Goal: Task Accomplishment & Management: Complete application form

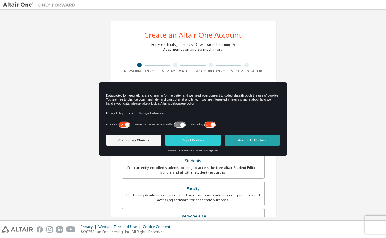
click at [234, 139] on button "Accept All Cookies" at bounding box center [253, 140] width 56 height 11
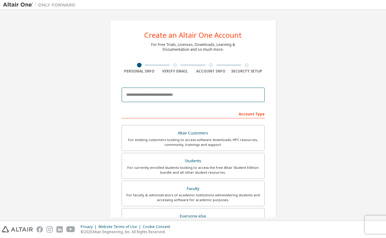
click at [181, 98] on input "email" at bounding box center [193, 95] width 143 height 14
type input "**********"
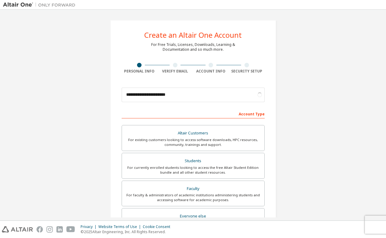
scroll to position [37, 0]
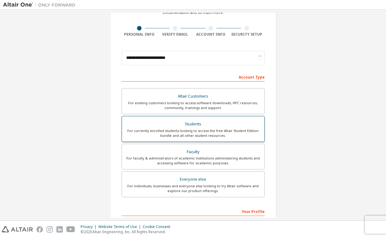
click at [182, 128] on div "For currently enrolled students looking to access the free Altair Student Editi…" at bounding box center [193, 133] width 135 height 10
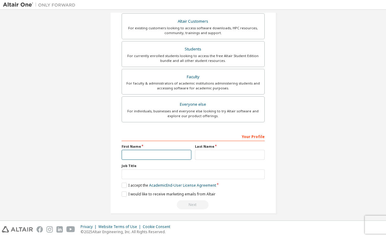
scroll to position [113, 0]
click at [183, 156] on input "text" at bounding box center [157, 154] width 70 height 10
click at [186, 151] on input "text" at bounding box center [157, 154] width 70 height 10
click at [183, 153] on input "text" at bounding box center [157, 154] width 70 height 10
type input "*****"
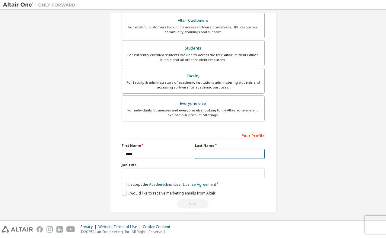
type input "*******"
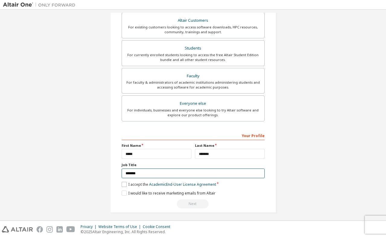
type input "*******"
click at [122, 185] on label "I accept the Academic End-User License Agreement" at bounding box center [169, 184] width 95 height 5
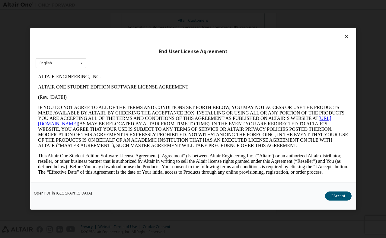
scroll to position [0, 0]
click at [345, 201] on div "Open PDF in New Tab I Accept" at bounding box center [193, 195] width 326 height 27
click at [342, 200] on button "I Accept" at bounding box center [338, 196] width 27 height 9
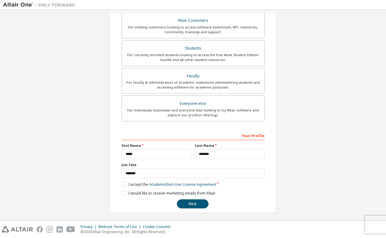
click at [119, 191] on div "**********" at bounding box center [193, 59] width 166 height 305
click at [126, 193] on label "I would like to receive marketing emails from Altair" at bounding box center [169, 193] width 94 height 5
click at [188, 205] on button "Next" at bounding box center [193, 203] width 32 height 9
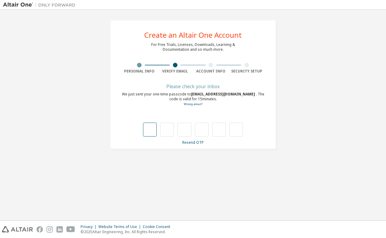
click at [148, 130] on input "text" at bounding box center [150, 130] width 14 height 14
click at [150, 128] on input "text" at bounding box center [150, 130] width 14 height 14
click at [136, 108] on div "Please check your inbox We just sent your one-time passcode to [EMAIL_ADDRESS][…" at bounding box center [193, 115] width 143 height 60
click at [159, 131] on div at bounding box center [193, 130] width 100 height 14
click at [154, 130] on input "text" at bounding box center [150, 130] width 14 height 14
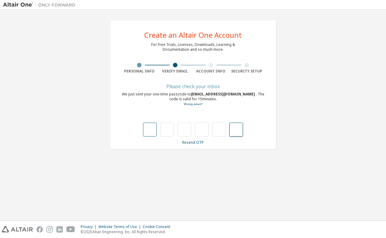
paste input "*"
type input "*"
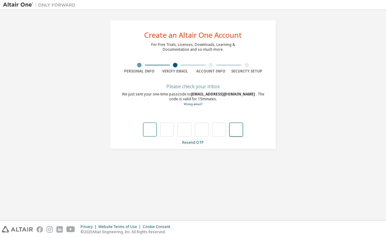
type input "*"
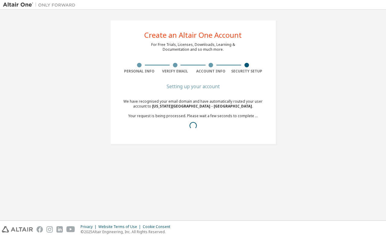
click at [224, 93] on div "Setting up your account We have recognised your email domain and have automatic…" at bounding box center [193, 113] width 143 height 56
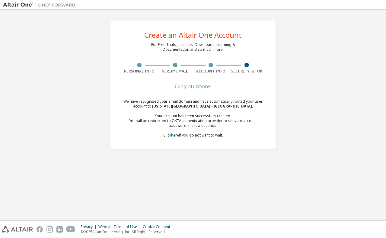
click at [195, 87] on div "Congratulations!" at bounding box center [193, 87] width 143 height 4
click at [172, 135] on link "here" at bounding box center [175, 135] width 8 height 5
